Goal: Information Seeking & Learning: Learn about a topic

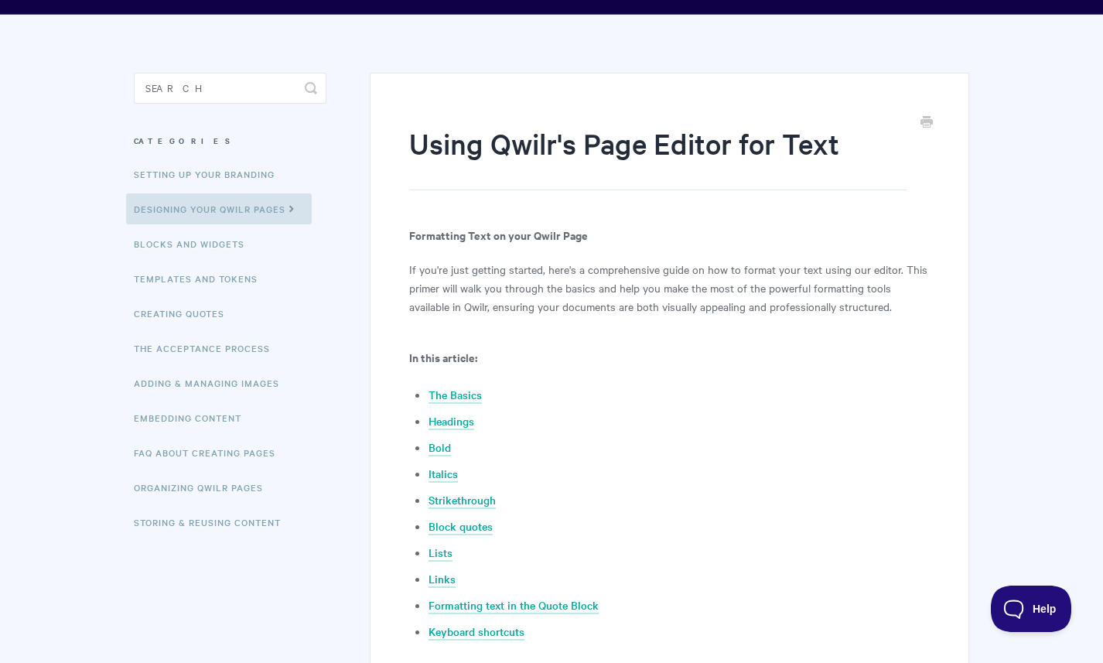
scroll to position [103, 0]
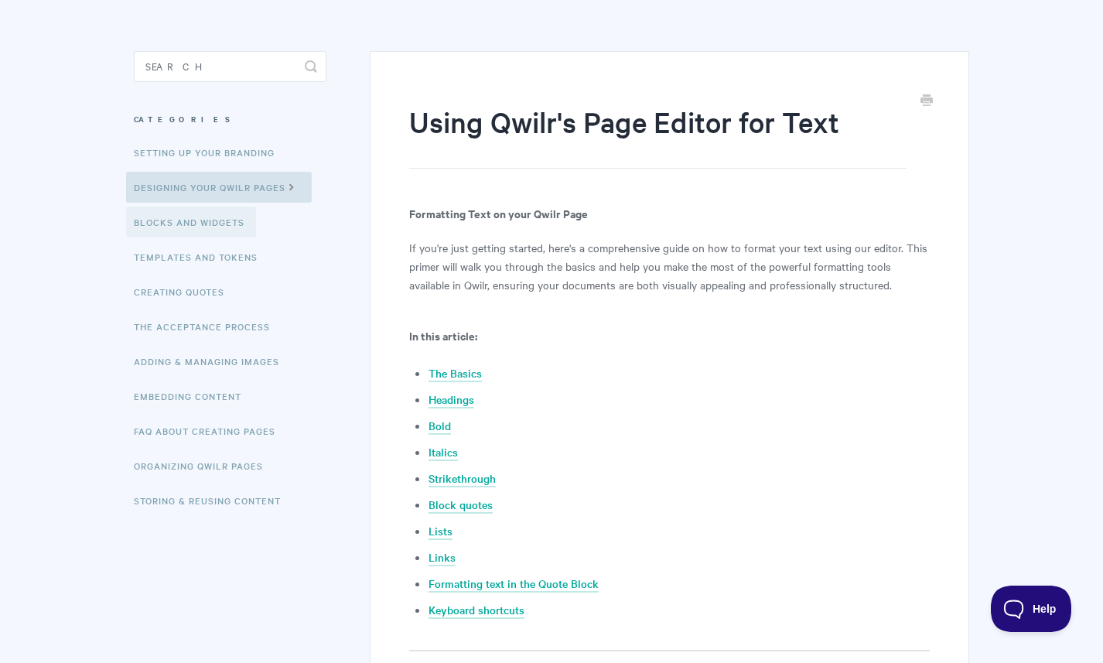
click at [203, 217] on link "Blocks and Widgets" at bounding box center [191, 222] width 130 height 31
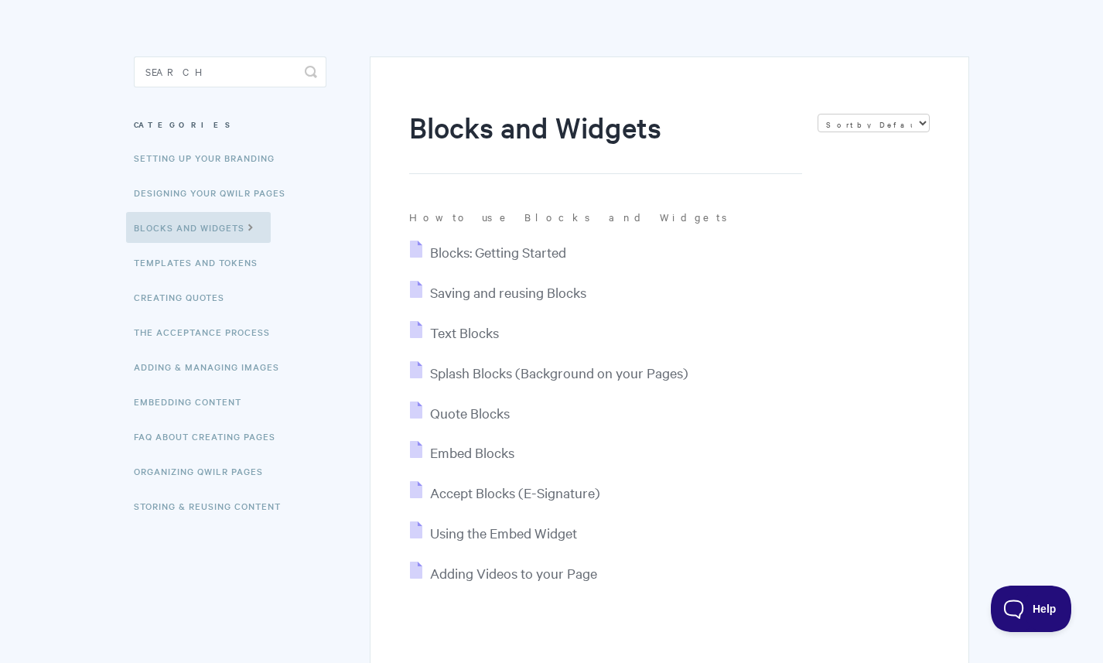
scroll to position [98, 0]
click at [234, 264] on link "Templates and Tokens" at bounding box center [197, 261] width 143 height 31
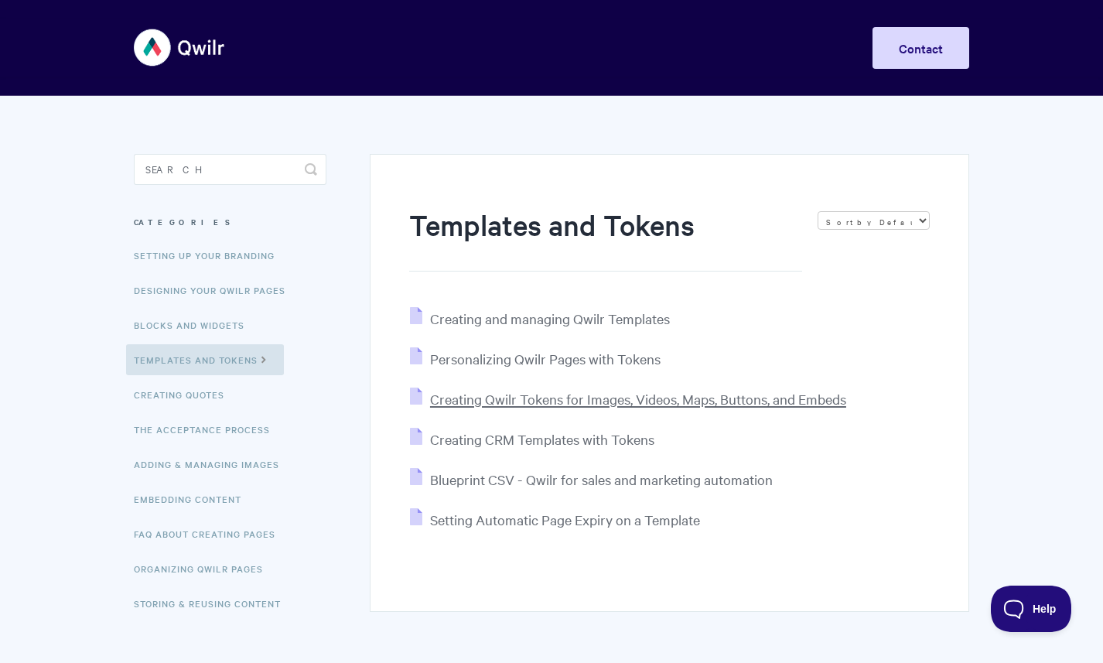
click at [571, 401] on span "Creating Qwilr Tokens for Images, Videos, Maps, Buttons, and Embeds" at bounding box center [638, 399] width 416 height 18
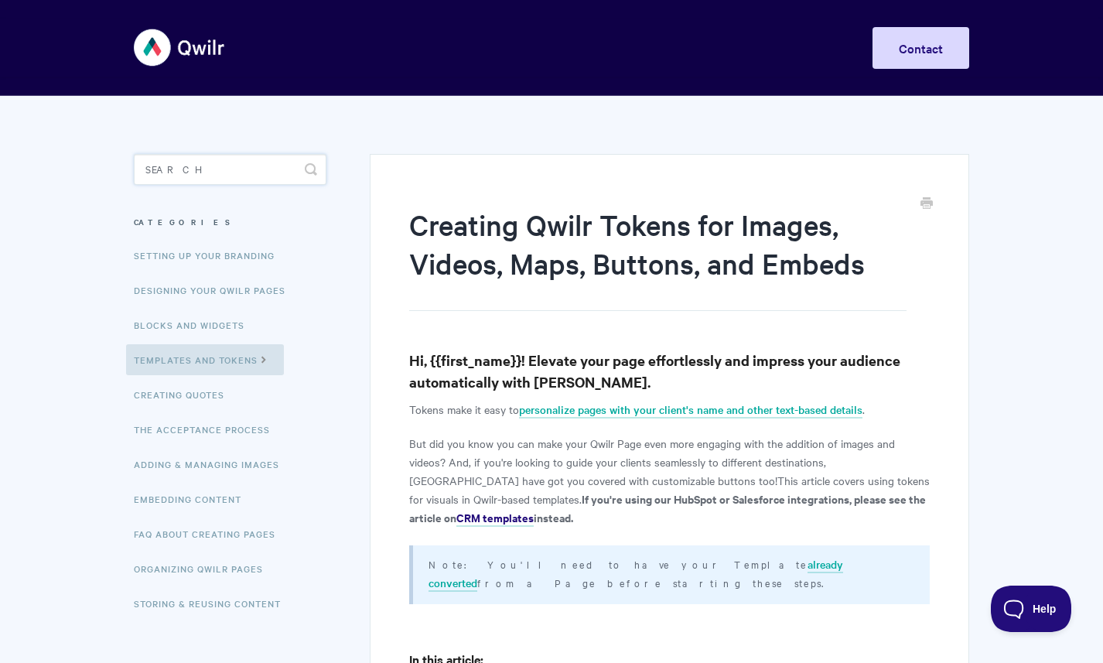
click at [218, 162] on input "Search" at bounding box center [230, 169] width 193 height 31
type input "r"
type input "repeating tokens"
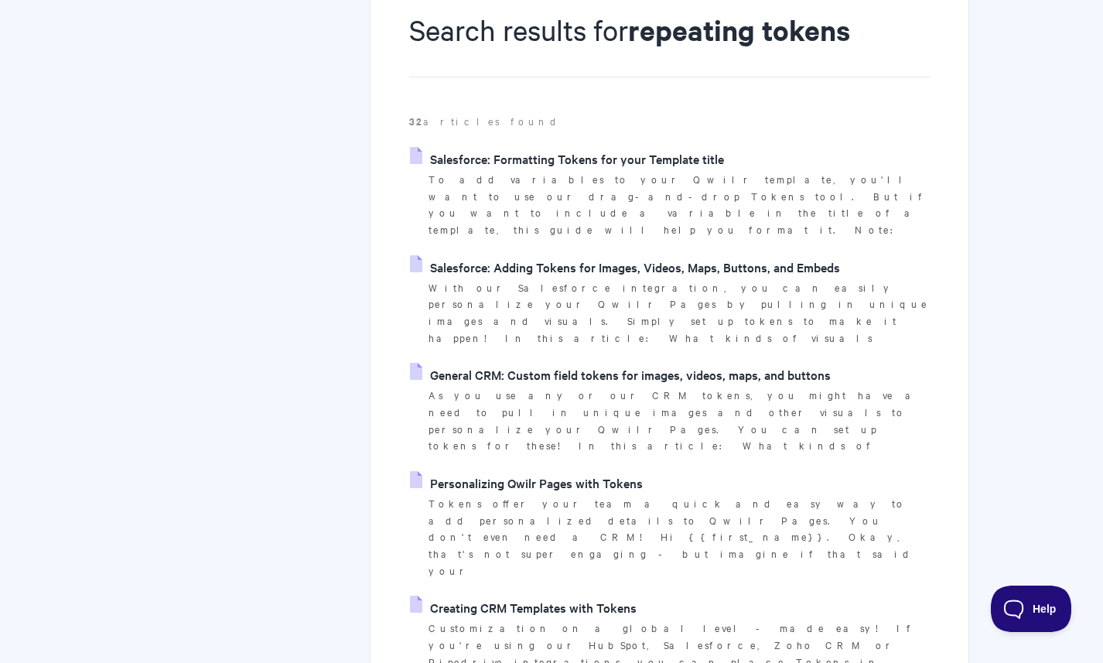
scroll to position [288, 0]
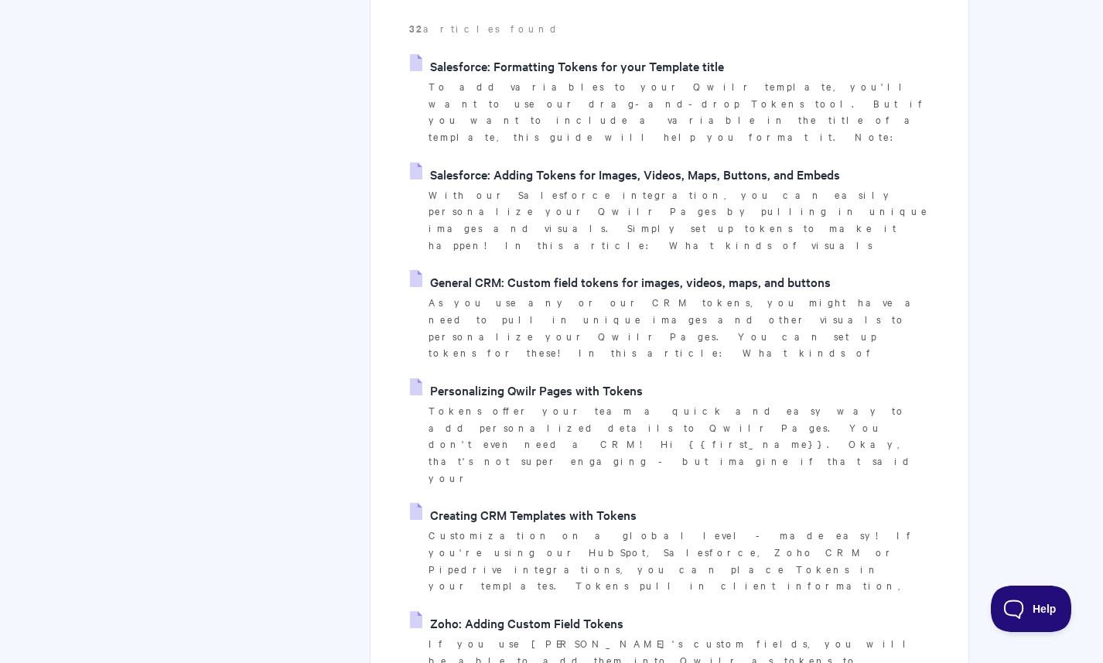
click at [586, 378] on link "Personalizing Qwilr Pages with Tokens" at bounding box center [526, 389] width 233 height 23
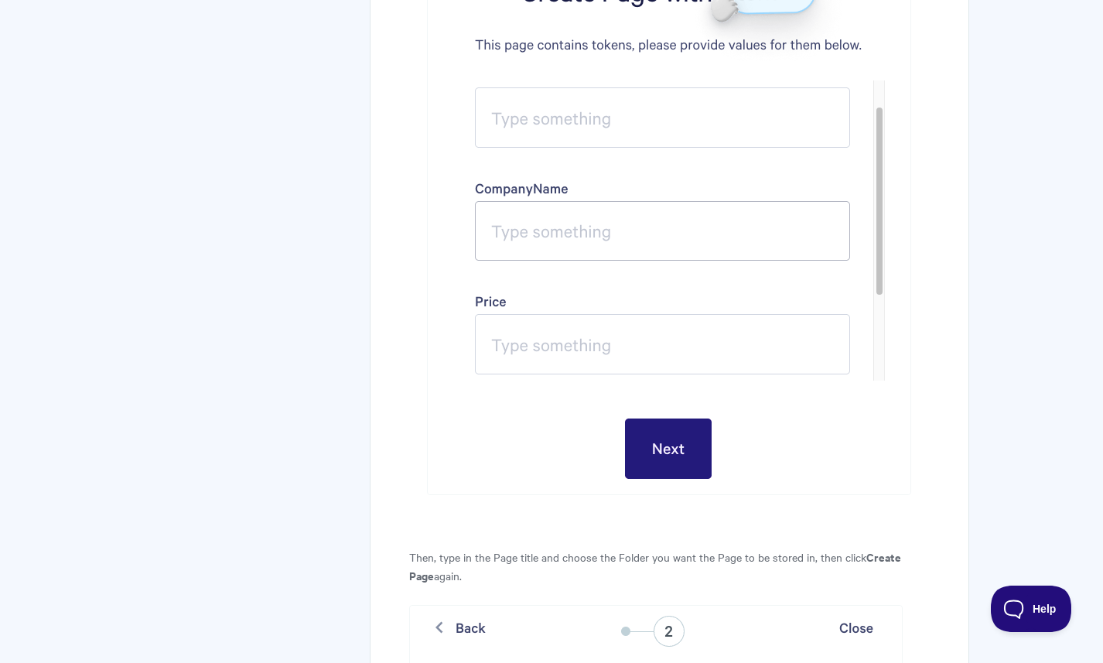
scroll to position [5595, 0]
